Goal: Task Accomplishment & Management: Use online tool/utility

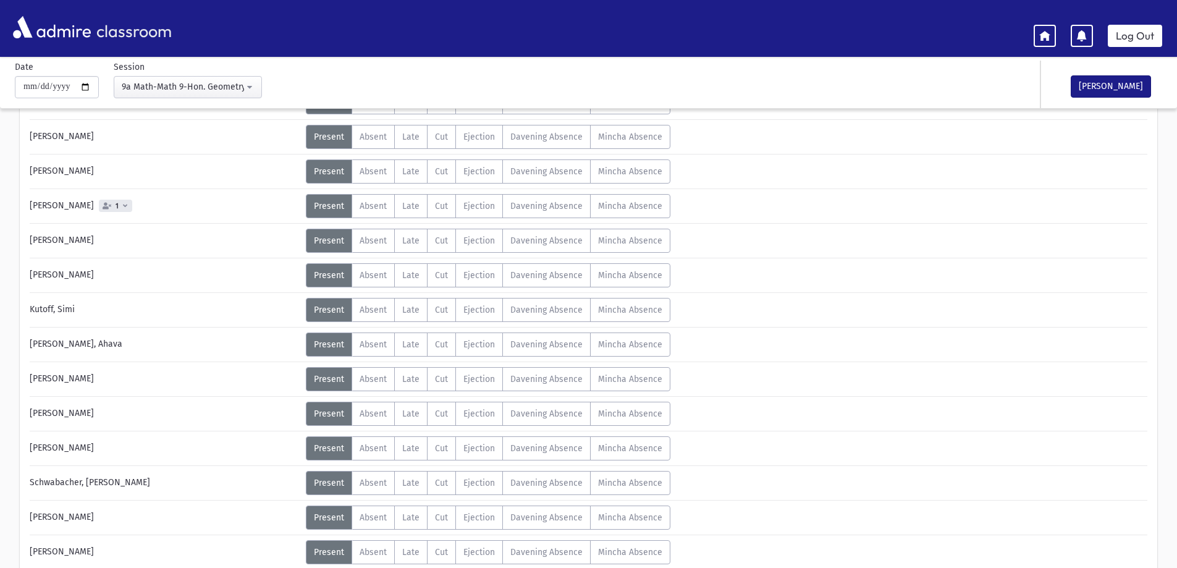
scroll to position [309, 0]
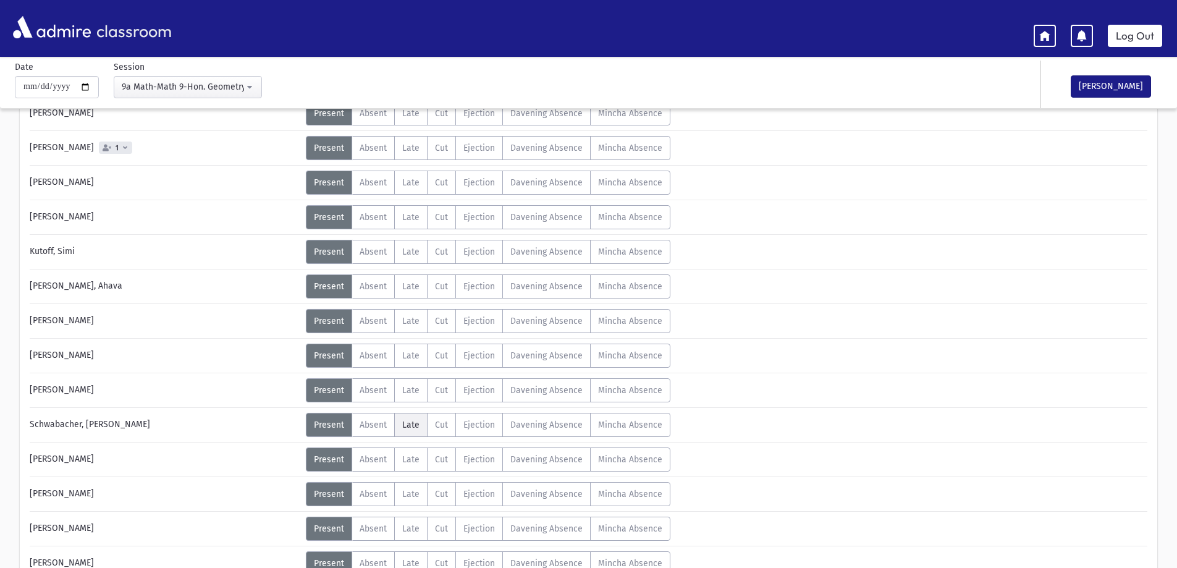
click at [412, 420] on span "Late" at bounding box center [410, 424] width 17 height 10
click at [736, 430] on div "Unexcused" at bounding box center [712, 430] width 55 height 13
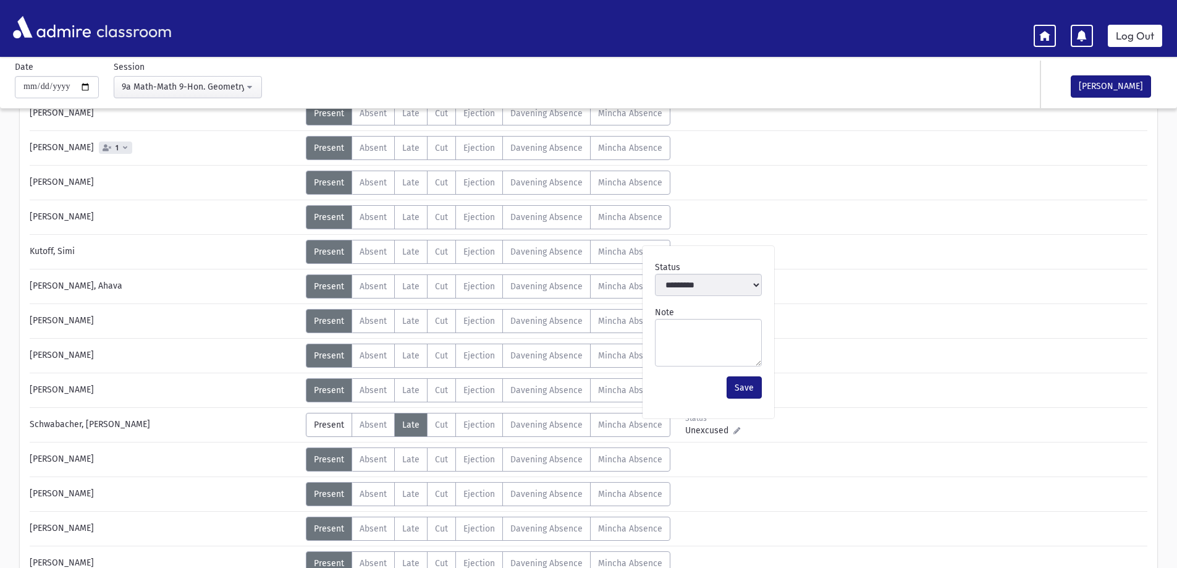
click at [733, 430] on icon at bounding box center [736, 430] width 7 height 7
click at [707, 332] on textarea "Note" at bounding box center [708, 343] width 107 height 48
type textarea "**********"
click at [749, 383] on button "Save" at bounding box center [743, 387] width 35 height 22
click at [1117, 82] on button "[PERSON_NAME]" at bounding box center [1110, 86] width 80 height 22
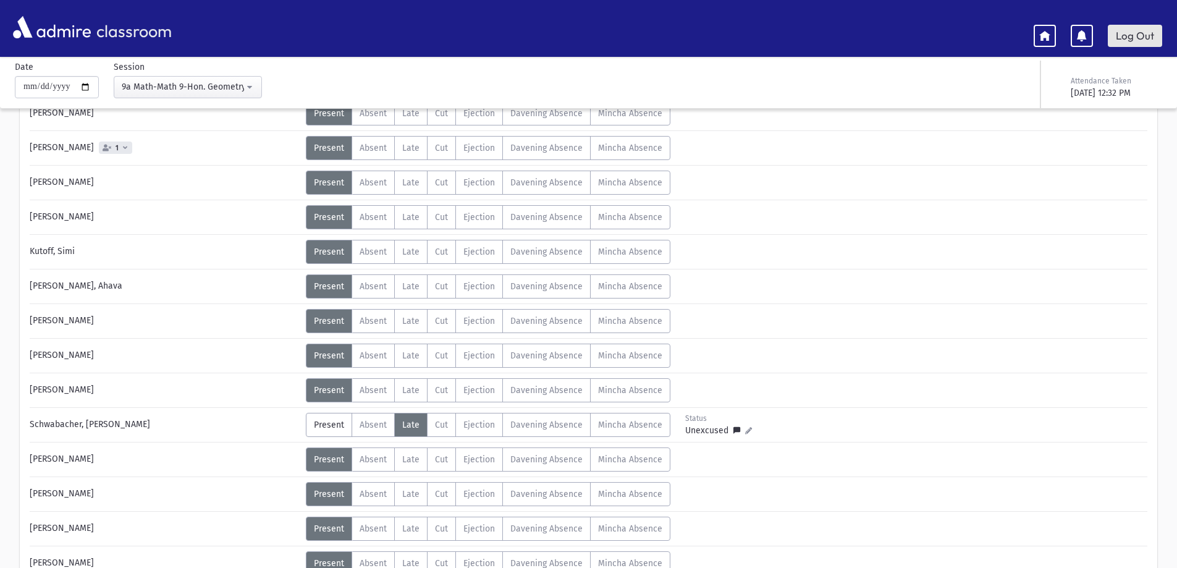
click at [1135, 33] on link "Log Out" at bounding box center [1134, 36] width 54 height 22
